Goal: Task Accomplishment & Management: Manage account settings

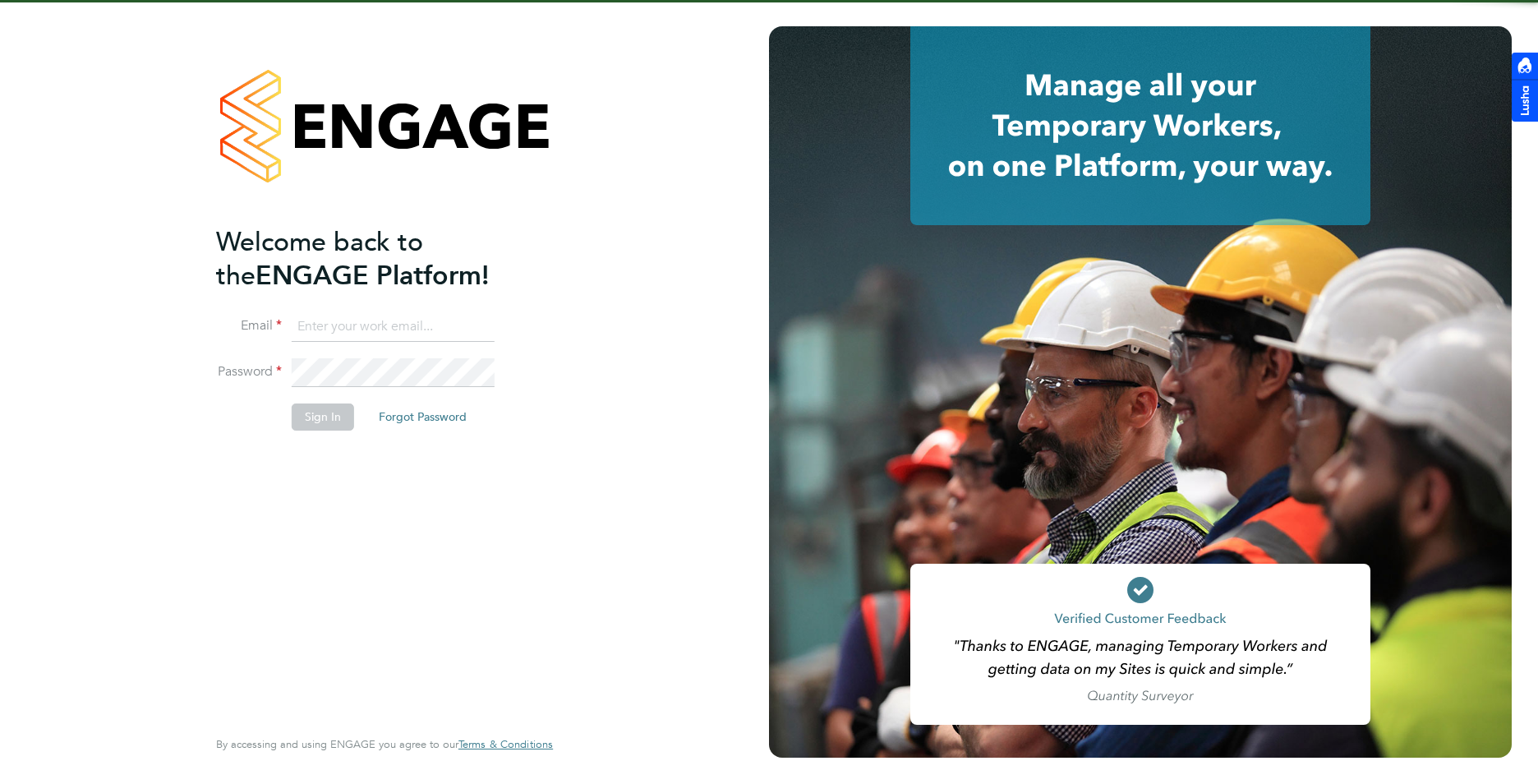
type input "[PERSON_NAME][EMAIL_ADDRESS][DOMAIN_NAME]"
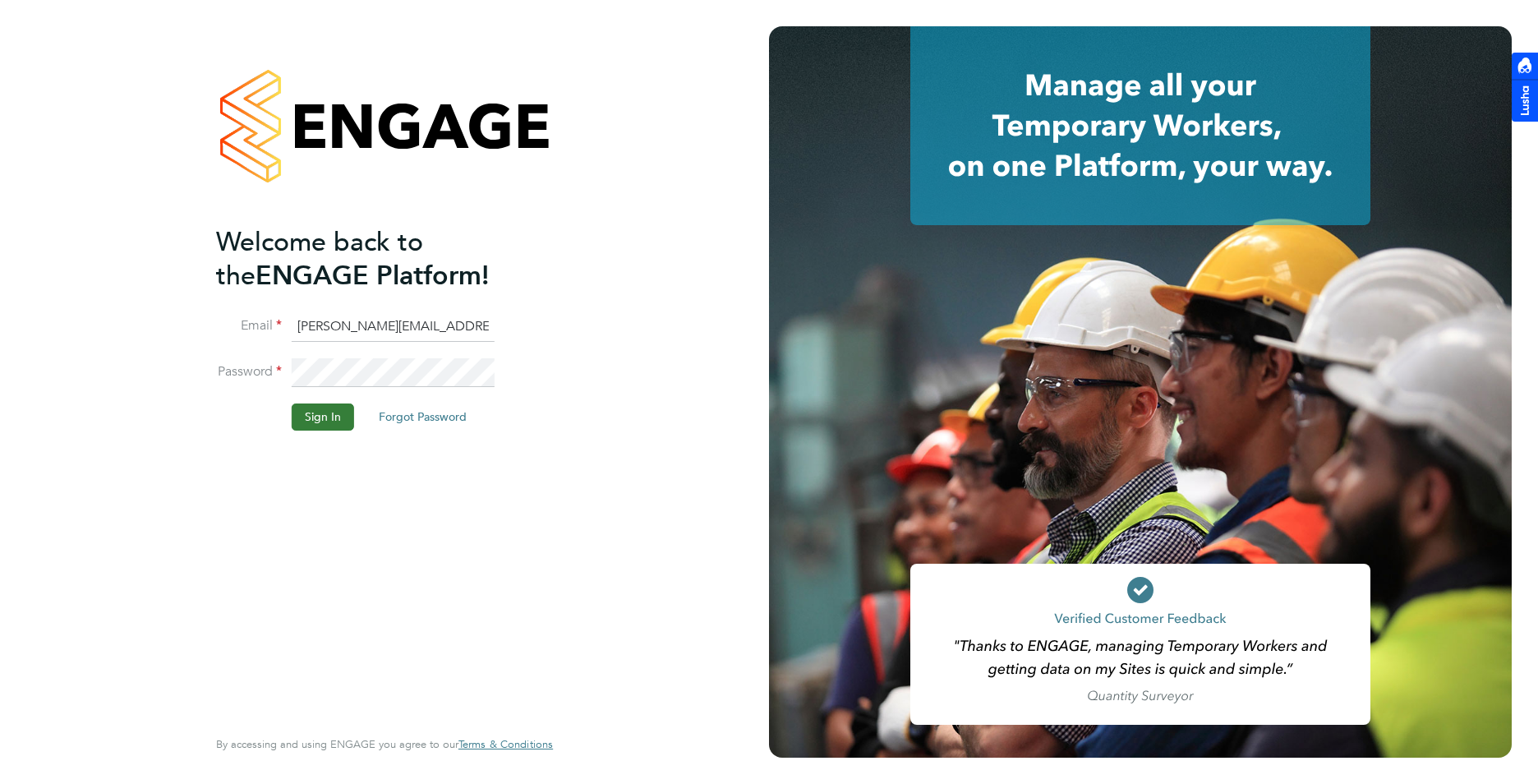
click at [295, 417] on button "Sign In" at bounding box center [323, 416] width 63 height 26
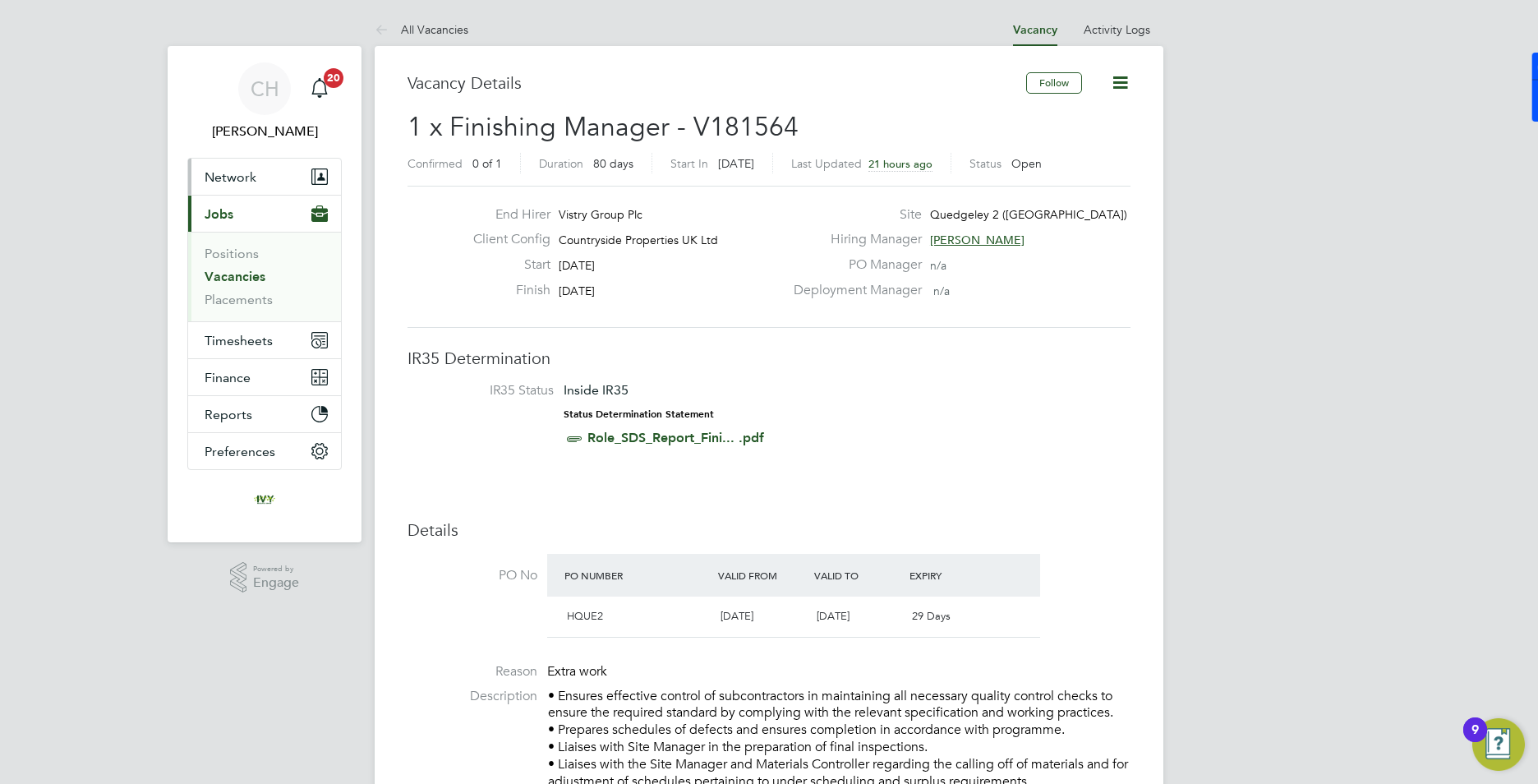
click at [225, 187] on button "Network" at bounding box center [265, 176] width 153 height 36
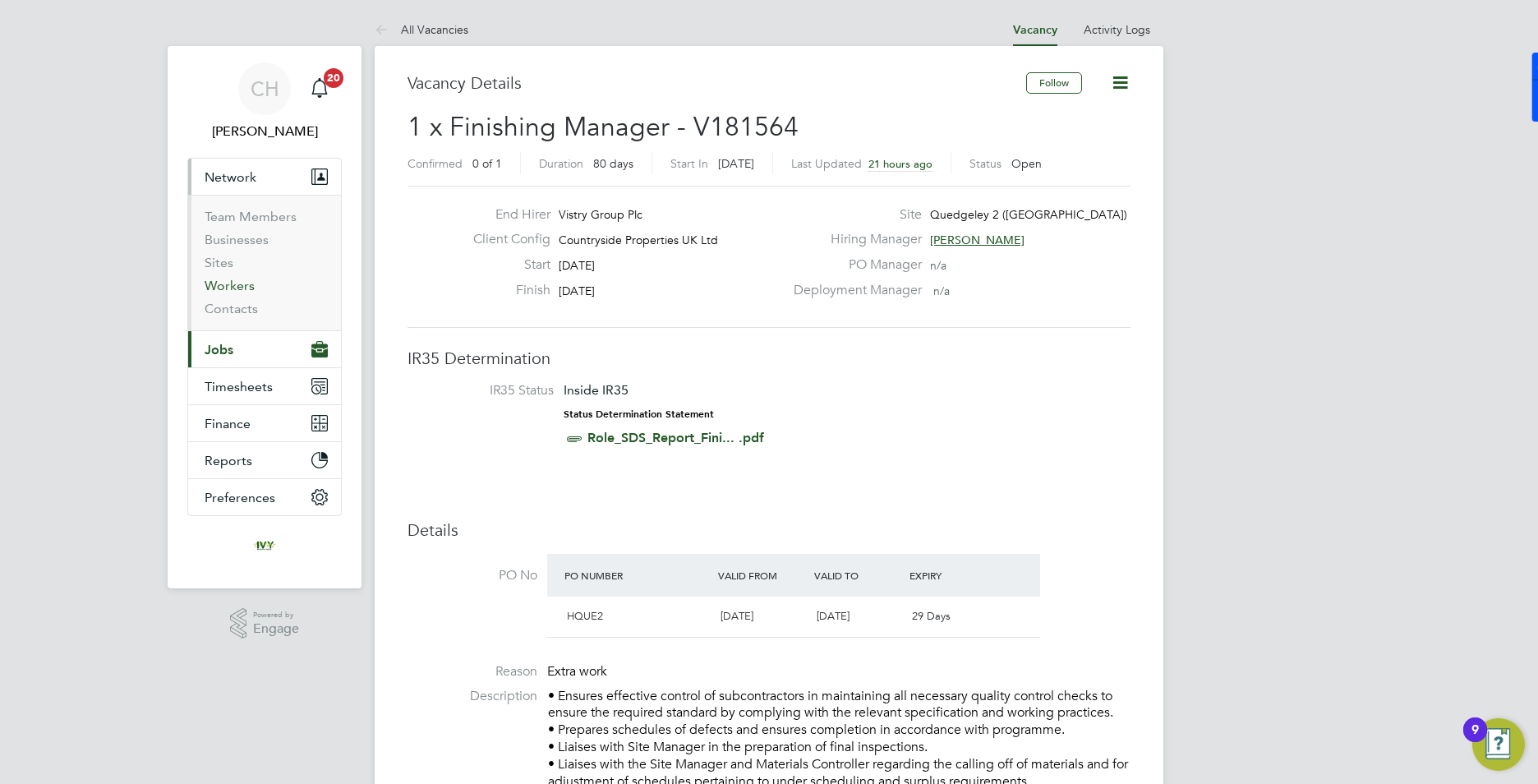
click at [230, 281] on link "Workers" at bounding box center [229, 285] width 50 height 16
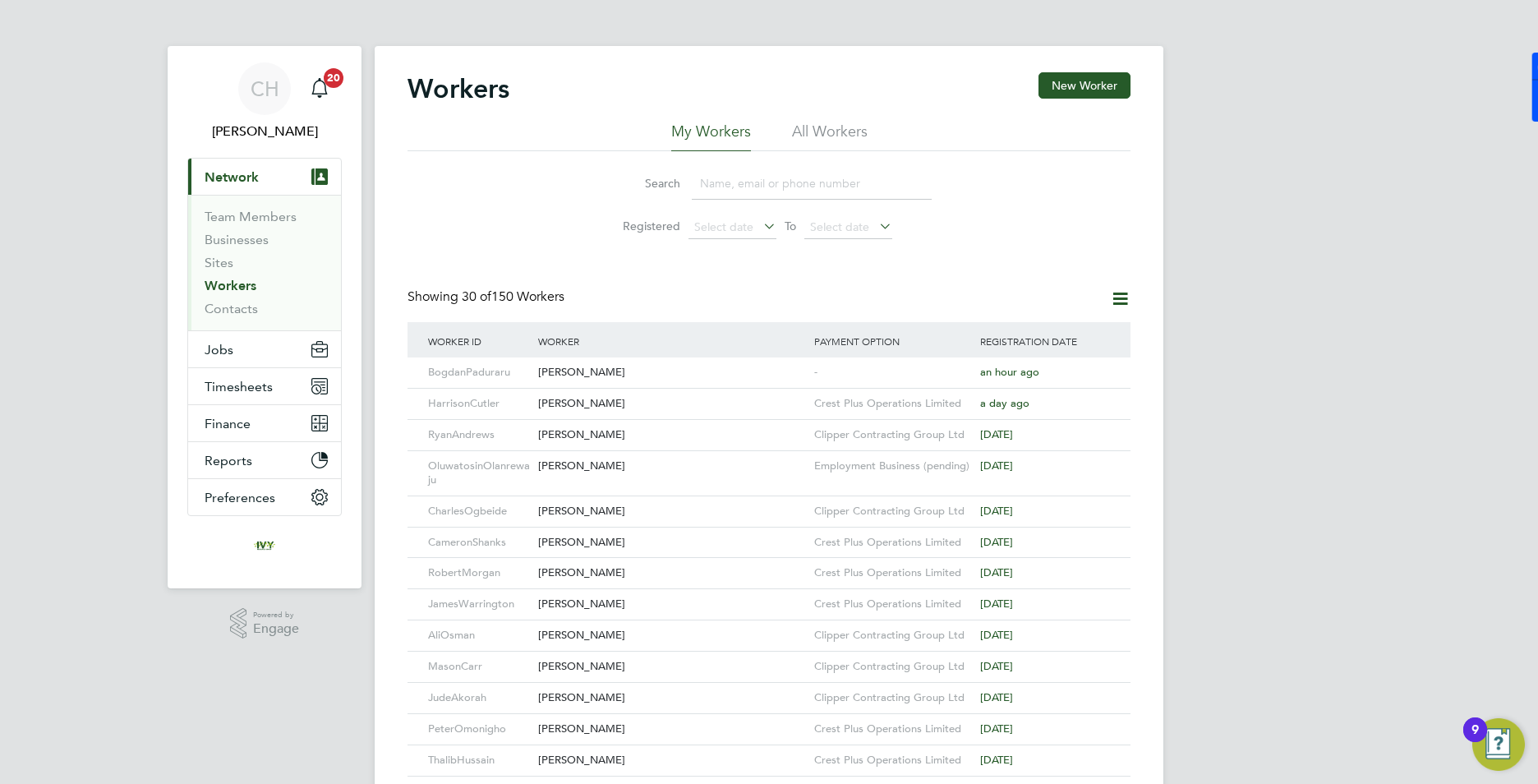
click at [790, 194] on input at bounding box center [812, 183] width 240 height 32
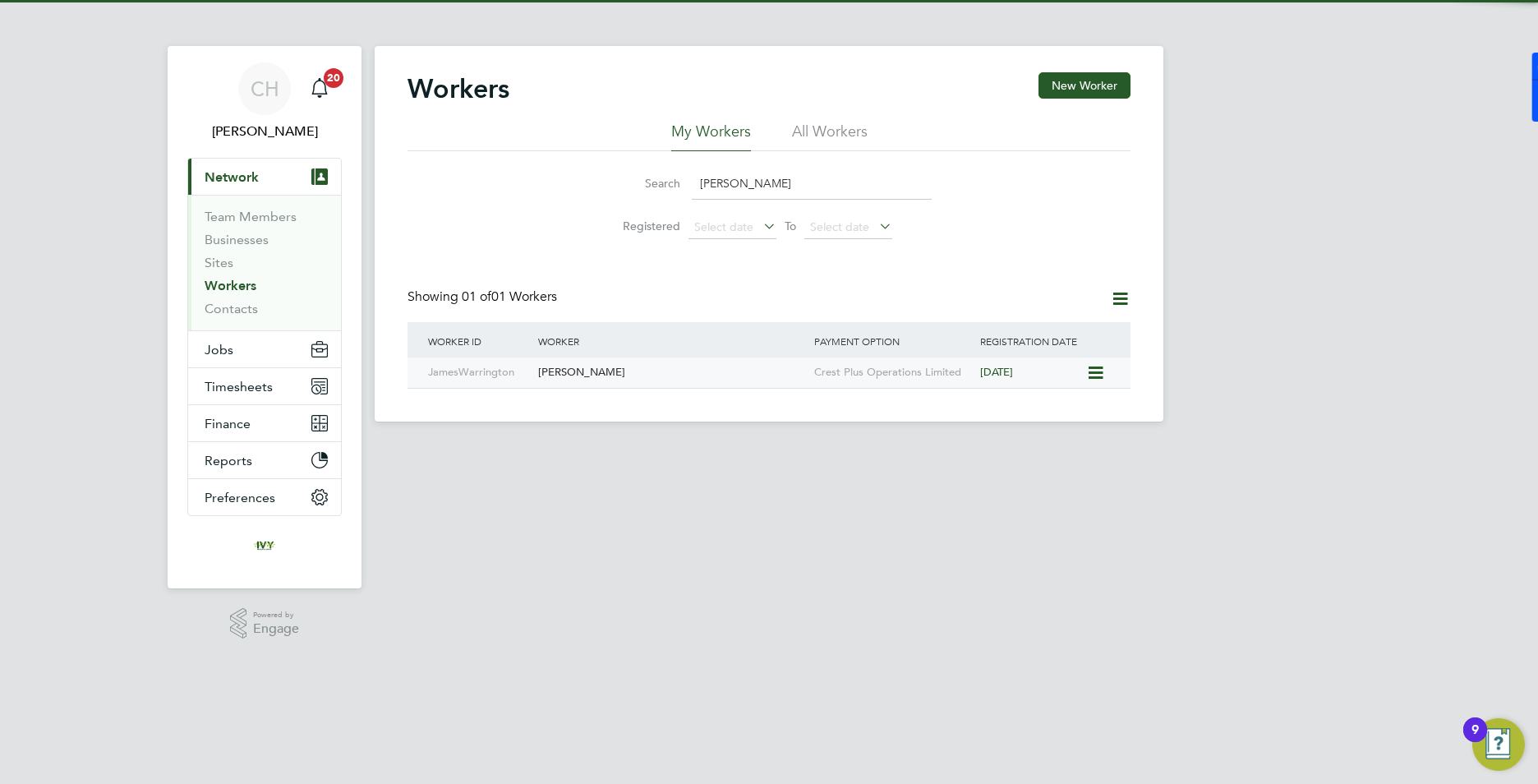
type input "james warr"
click at [690, 371] on div "[PERSON_NAME]" at bounding box center [672, 372] width 276 height 30
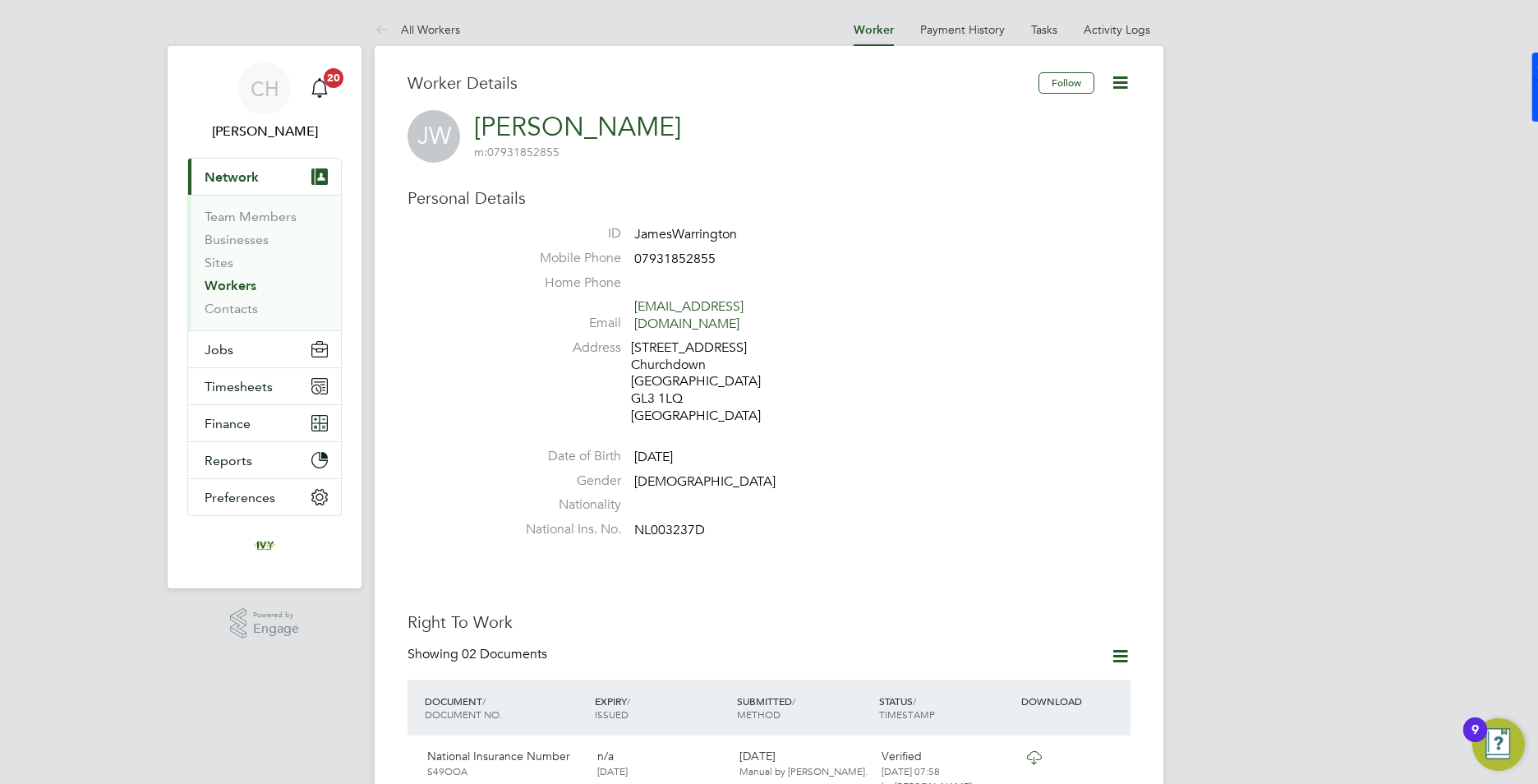
click at [1126, 84] on icon at bounding box center [1119, 82] width 21 height 21
click at [981, 192] on li "Edit Personal Details e" at bounding box center [1027, 191] width 206 height 23
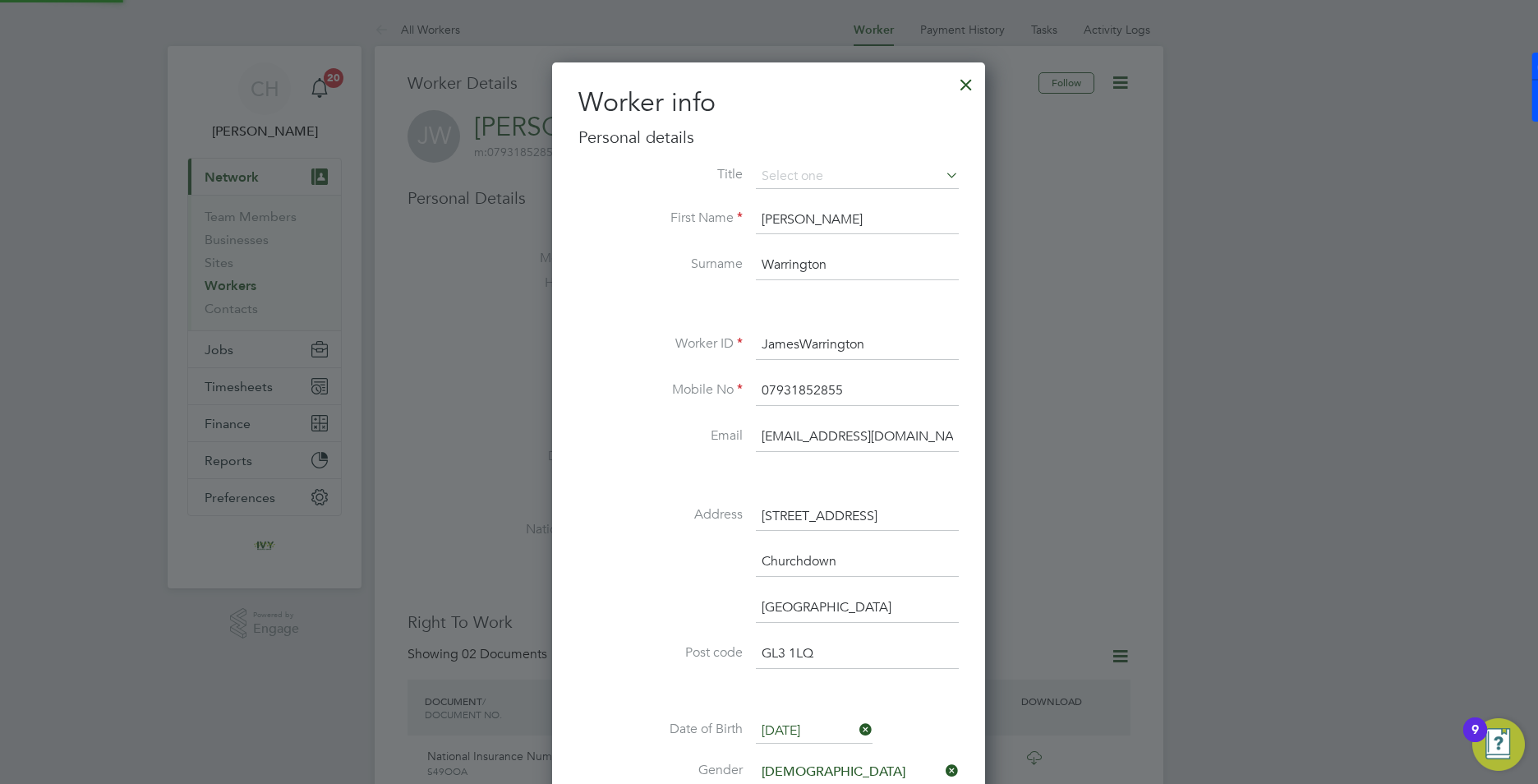
scroll to position [973, 434]
drag, startPoint x: 866, startPoint y: 402, endPoint x: 728, endPoint y: 368, distance: 142.1
click at [723, 392] on li "Mobile No 07931852855" at bounding box center [769, 399] width 380 height 46
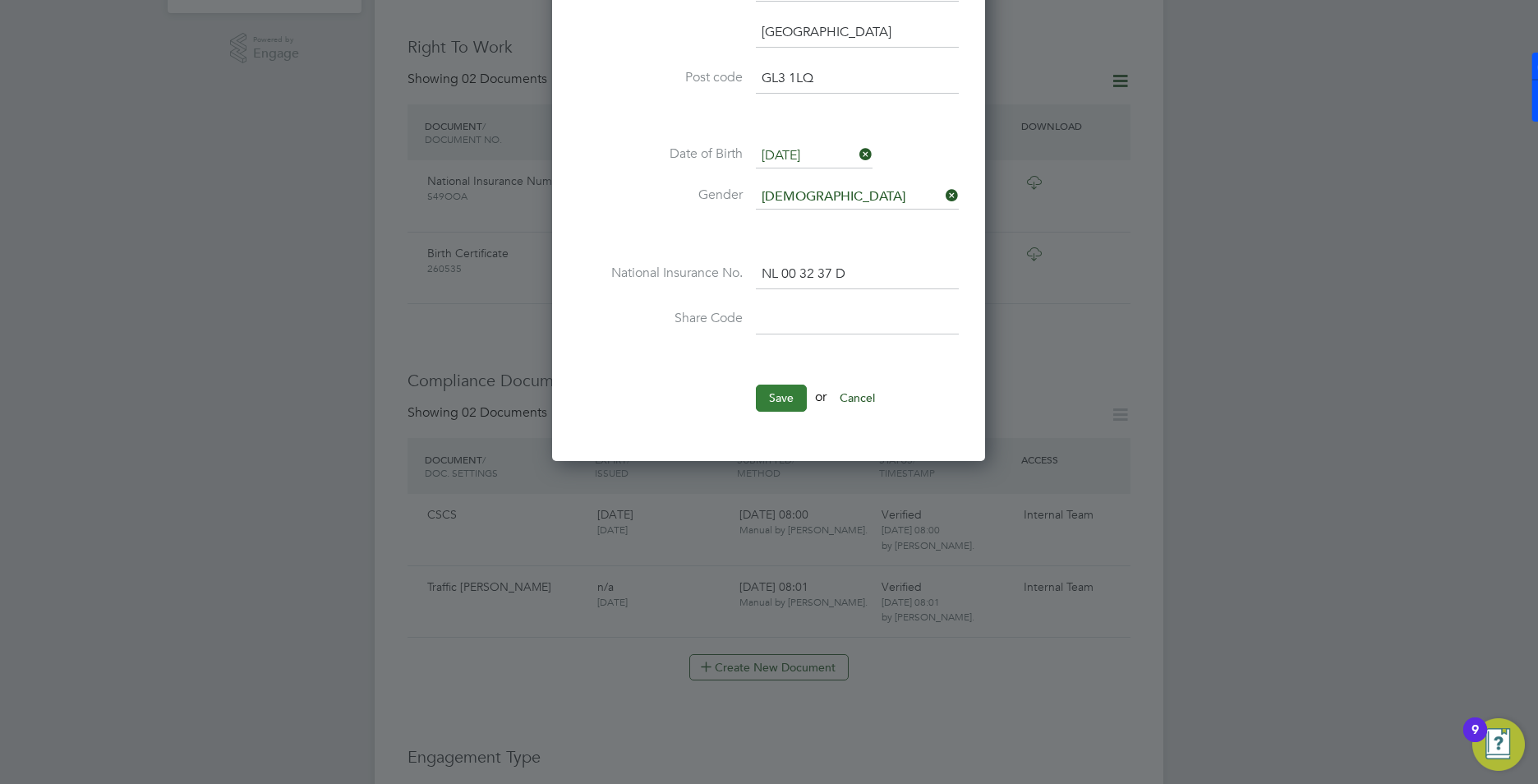
type input "07564661088"
click at [792, 407] on button "Save" at bounding box center [781, 397] width 51 height 26
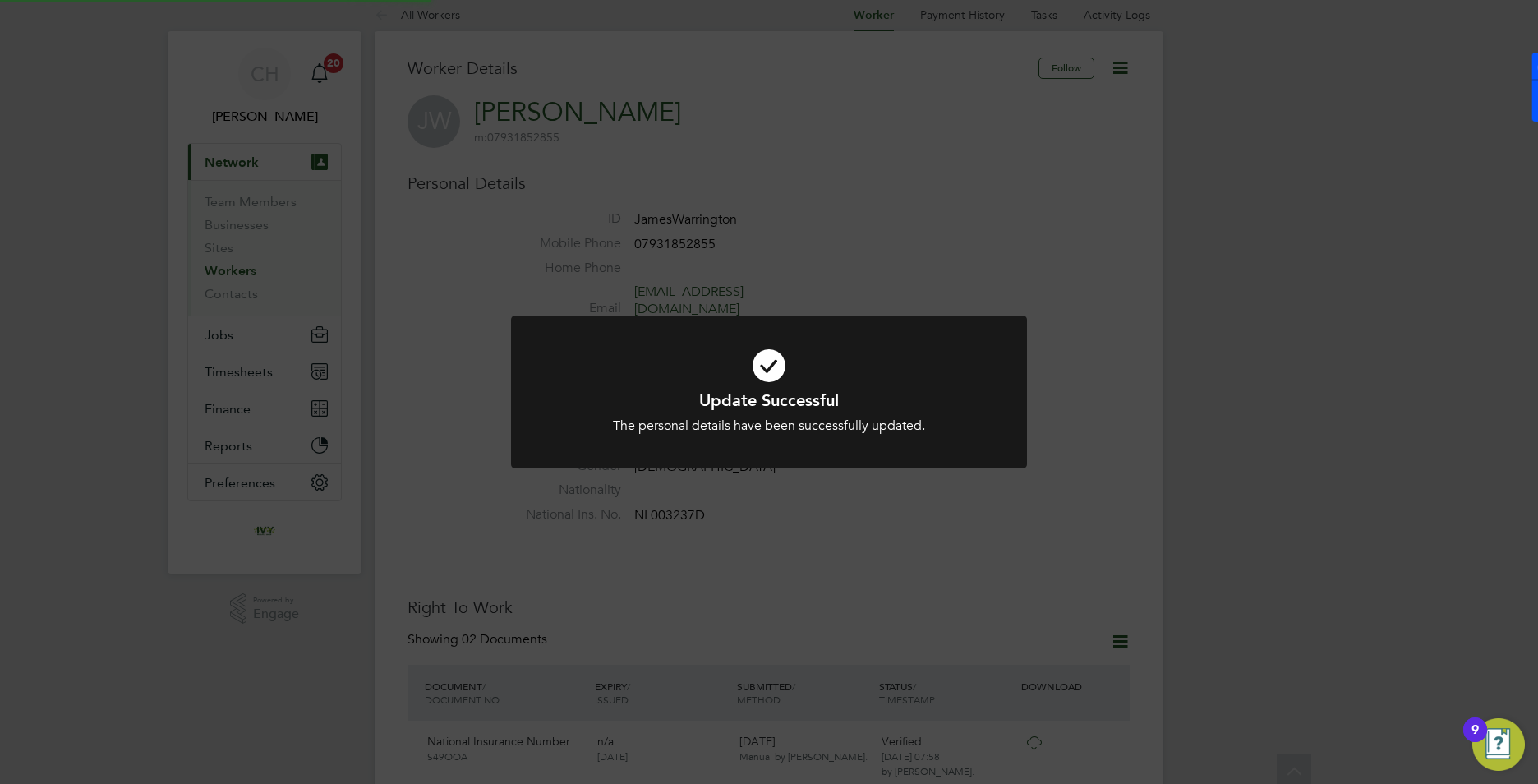
scroll to position [0, 0]
